Goal: Transaction & Acquisition: Purchase product/service

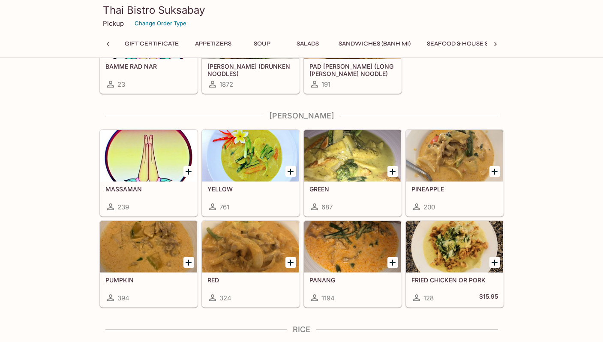
scroll to position [0, 212]
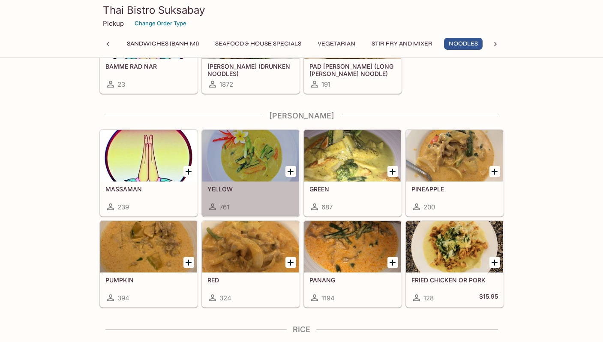
click at [251, 161] on div at bounding box center [250, 155] width 97 height 51
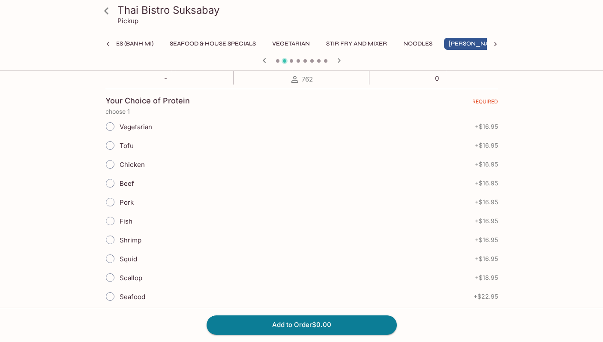
scroll to position [198, 0]
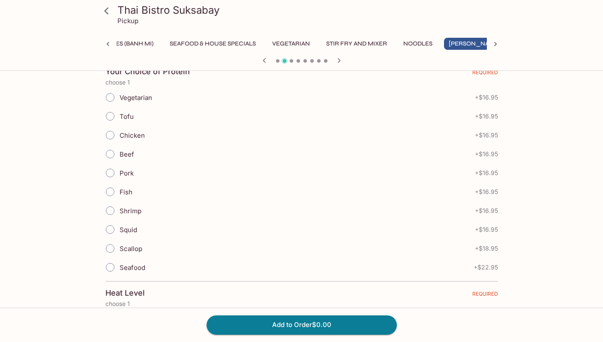
click at [108, 210] on input "Shrimp" at bounding box center [110, 210] width 18 height 18
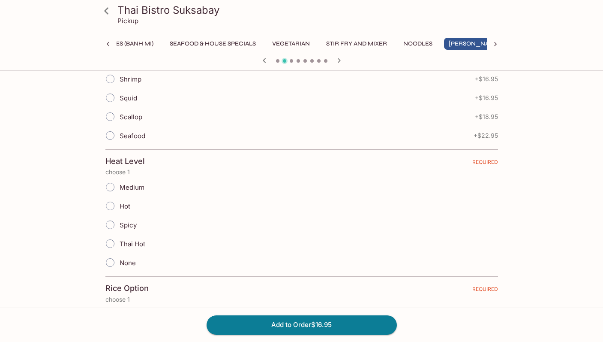
scroll to position [330, 0]
click at [111, 183] on input "Medium" at bounding box center [110, 186] width 18 height 18
radio input "true"
click at [108, 184] on input "Medium" at bounding box center [110, 186] width 18 height 18
drag, startPoint x: 110, startPoint y: 261, endPoint x: 135, endPoint y: 259, distance: 25.3
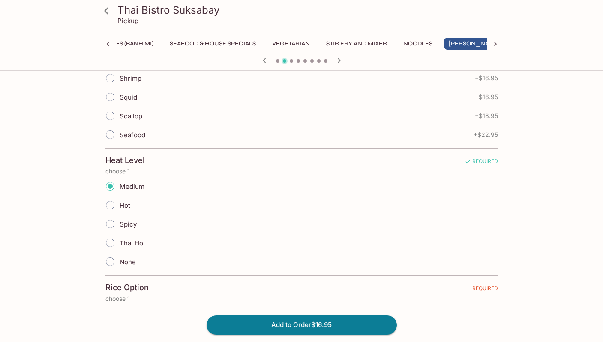
click at [110, 261] on input "None" at bounding box center [110, 261] width 18 height 18
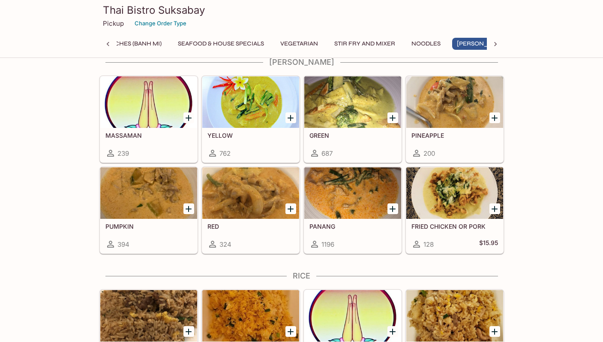
scroll to position [0, 257]
click at [262, 118] on div at bounding box center [250, 101] width 97 height 51
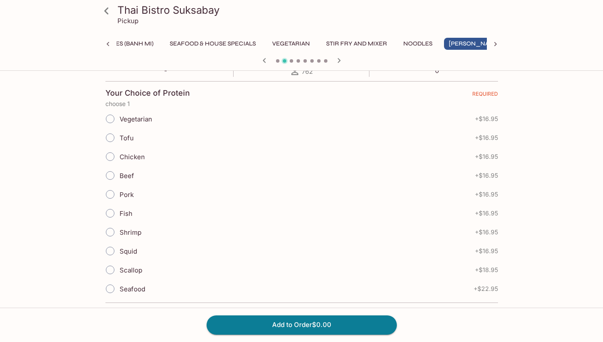
scroll to position [181, 0]
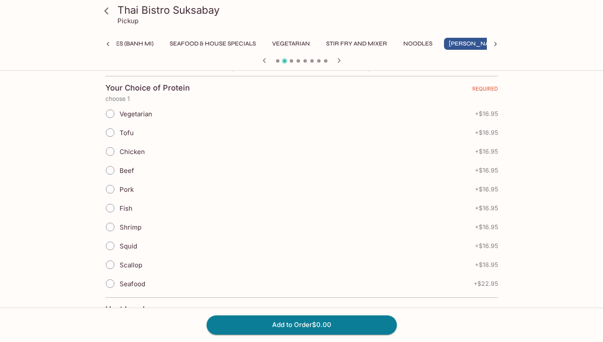
click at [111, 227] on input "Shrimp" at bounding box center [110, 227] width 18 height 18
radio input "true"
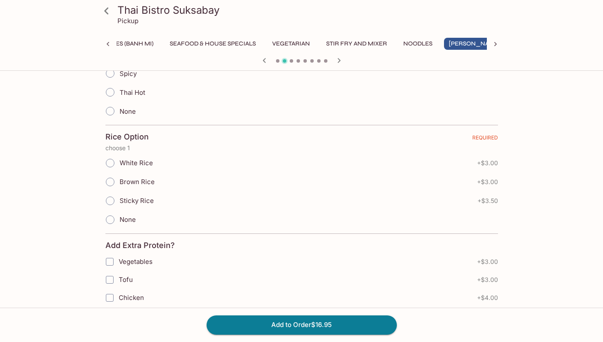
scroll to position [484, 0]
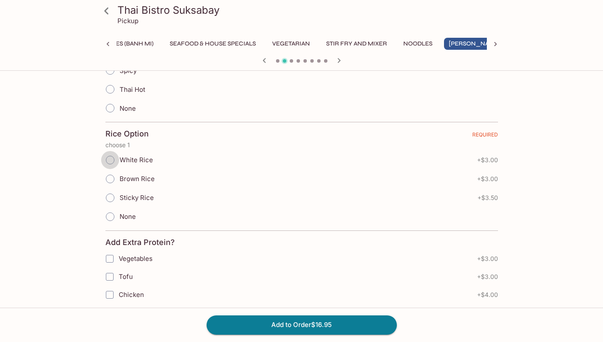
click at [112, 159] on input "White Rice" at bounding box center [110, 160] width 18 height 18
radio input "true"
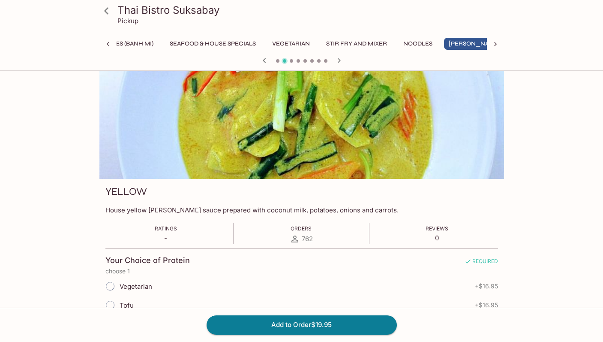
scroll to position [0, 0]
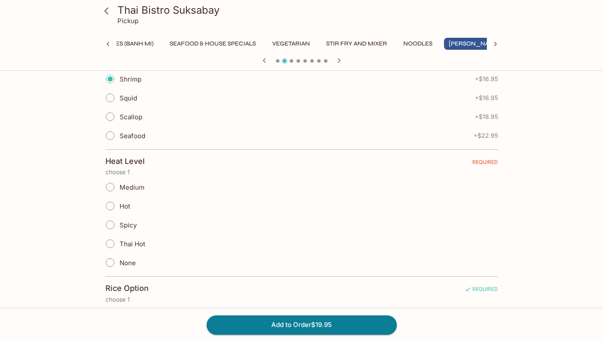
click at [111, 188] on input "Medium" at bounding box center [110, 187] width 18 height 18
radio input "true"
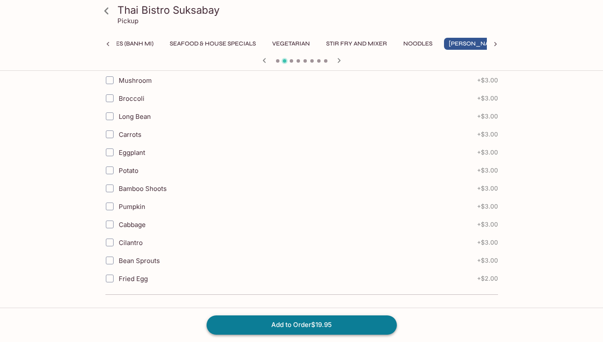
click at [300, 328] on button "Add to Order $19.95" at bounding box center [302, 324] width 190 height 19
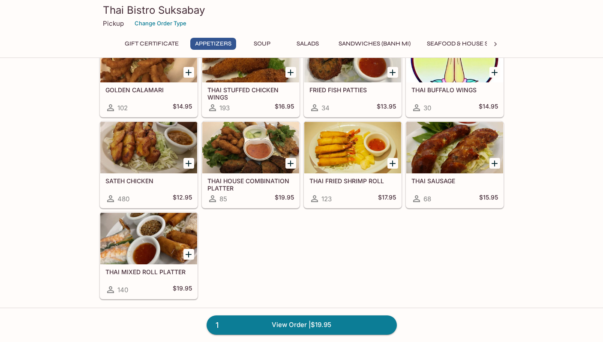
scroll to position [331, 0]
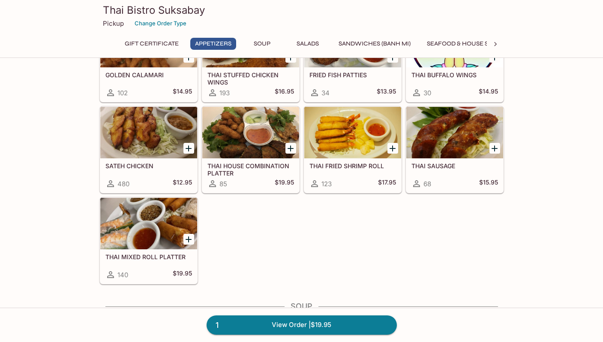
click at [161, 217] on div at bounding box center [148, 223] width 97 height 51
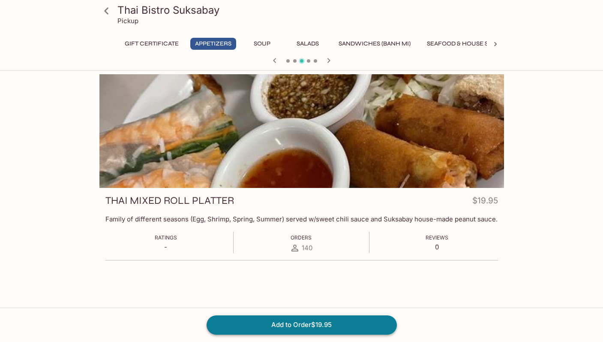
click at [295, 324] on button "Add to Order $19.95" at bounding box center [302, 324] width 190 height 19
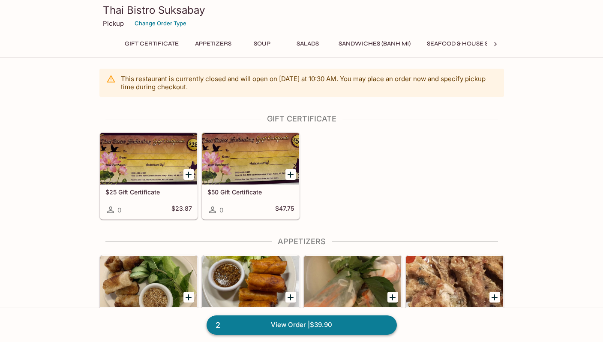
click at [292, 322] on link "2 View Order | $39.90" at bounding box center [302, 324] width 190 height 19
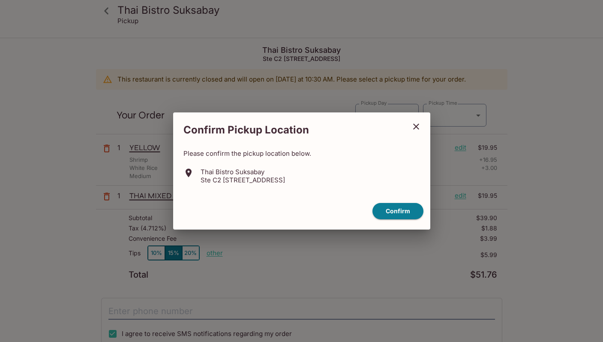
type input "[DATE]T21:00:00.000000Z"
click at [402, 210] on button "Confirm" at bounding box center [398, 211] width 51 height 17
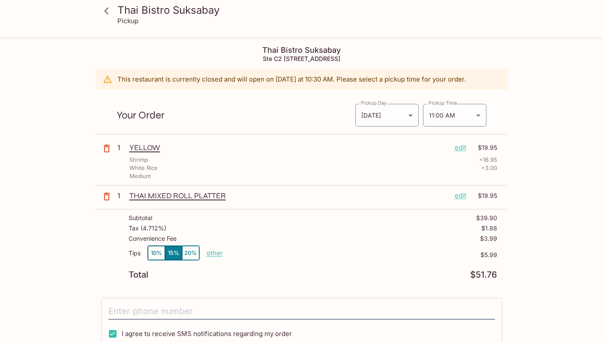
click at [212, 254] on p "other" at bounding box center [215, 253] width 16 height 8
type input "0.00"
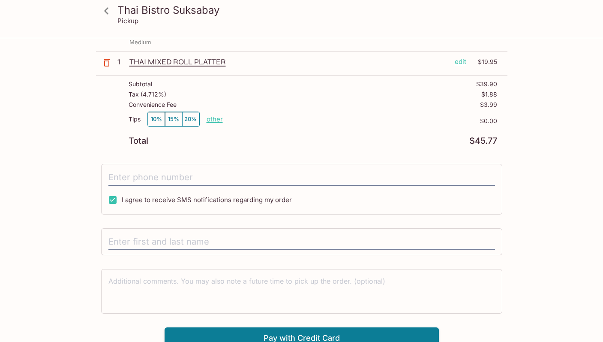
scroll to position [141, 0]
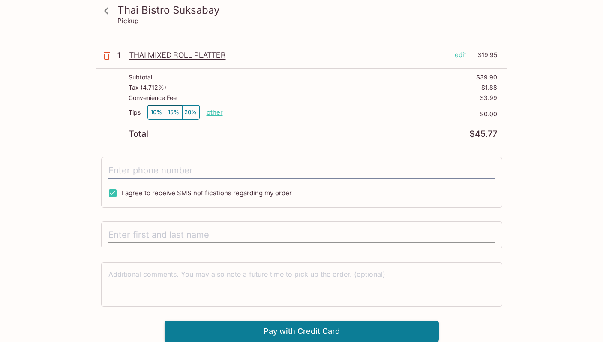
click at [115, 231] on input "text" at bounding box center [301, 235] width 387 height 16
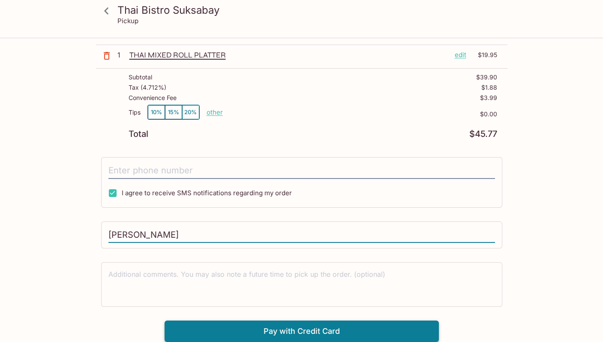
type input "[PERSON_NAME]"
click at [286, 337] on button "Pay with Credit Card" at bounding box center [302, 330] width 274 height 21
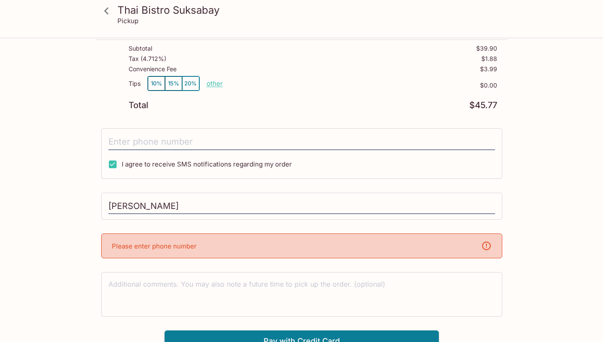
scroll to position [179, 0]
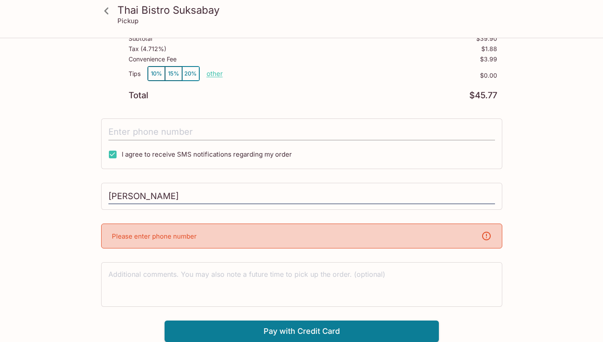
click at [177, 128] on input "tel" at bounding box center [301, 132] width 387 height 16
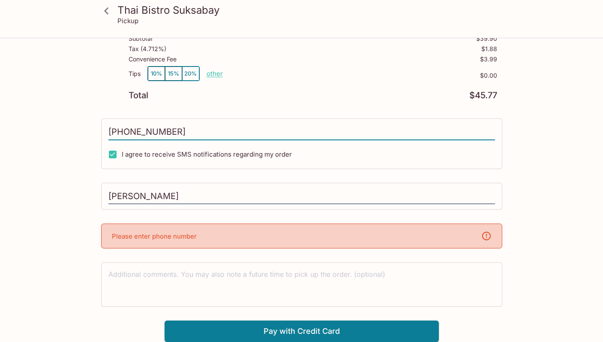
scroll to position [141, 0]
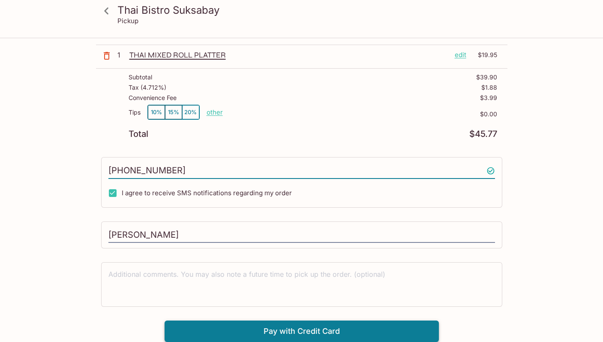
type input "[PHONE_NUMBER]"
click at [276, 333] on button "Pay with Credit Card" at bounding box center [302, 330] width 274 height 21
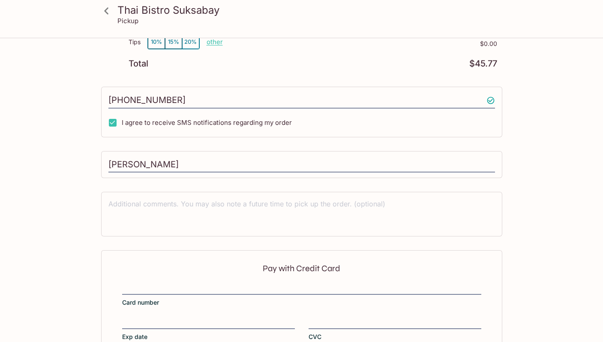
scroll to position [269, 0]
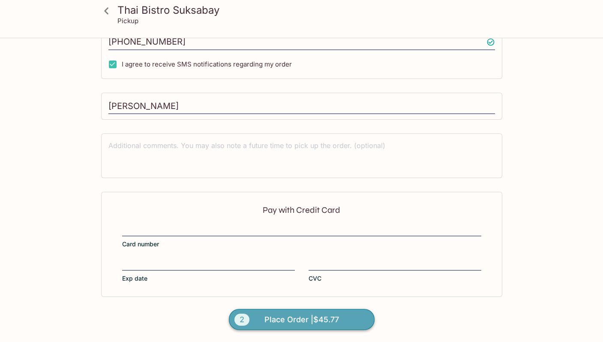
click at [298, 317] on span "Place Order | $45.77" at bounding box center [301, 320] width 75 height 14
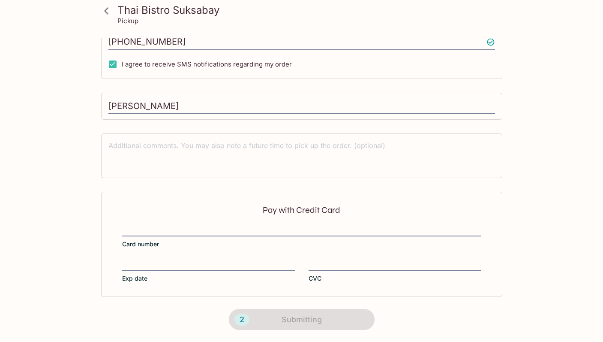
scroll to position [156, 0]
